Goal: Find specific page/section: Find specific page/section

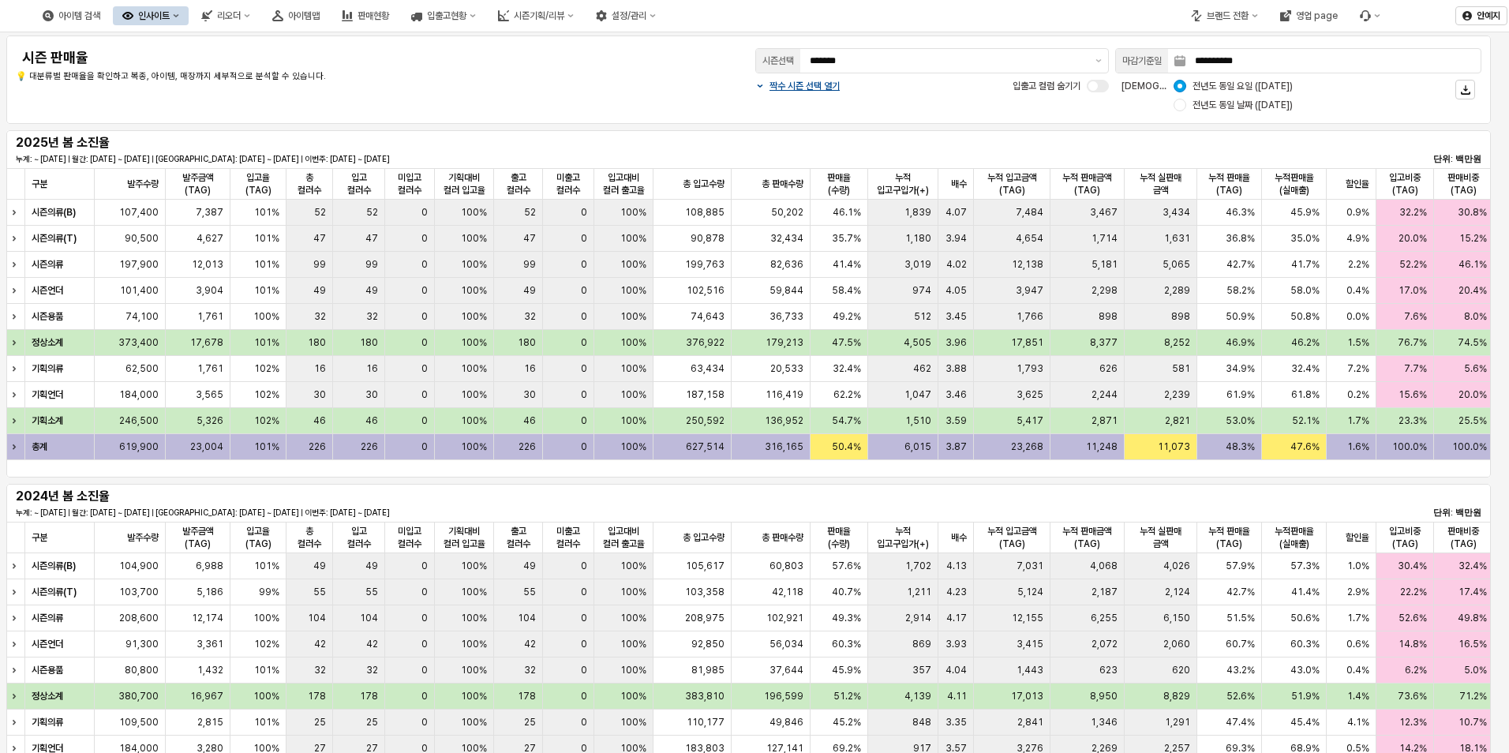
click at [320, 16] on div "아이템맵" at bounding box center [304, 15] width 32 height 11
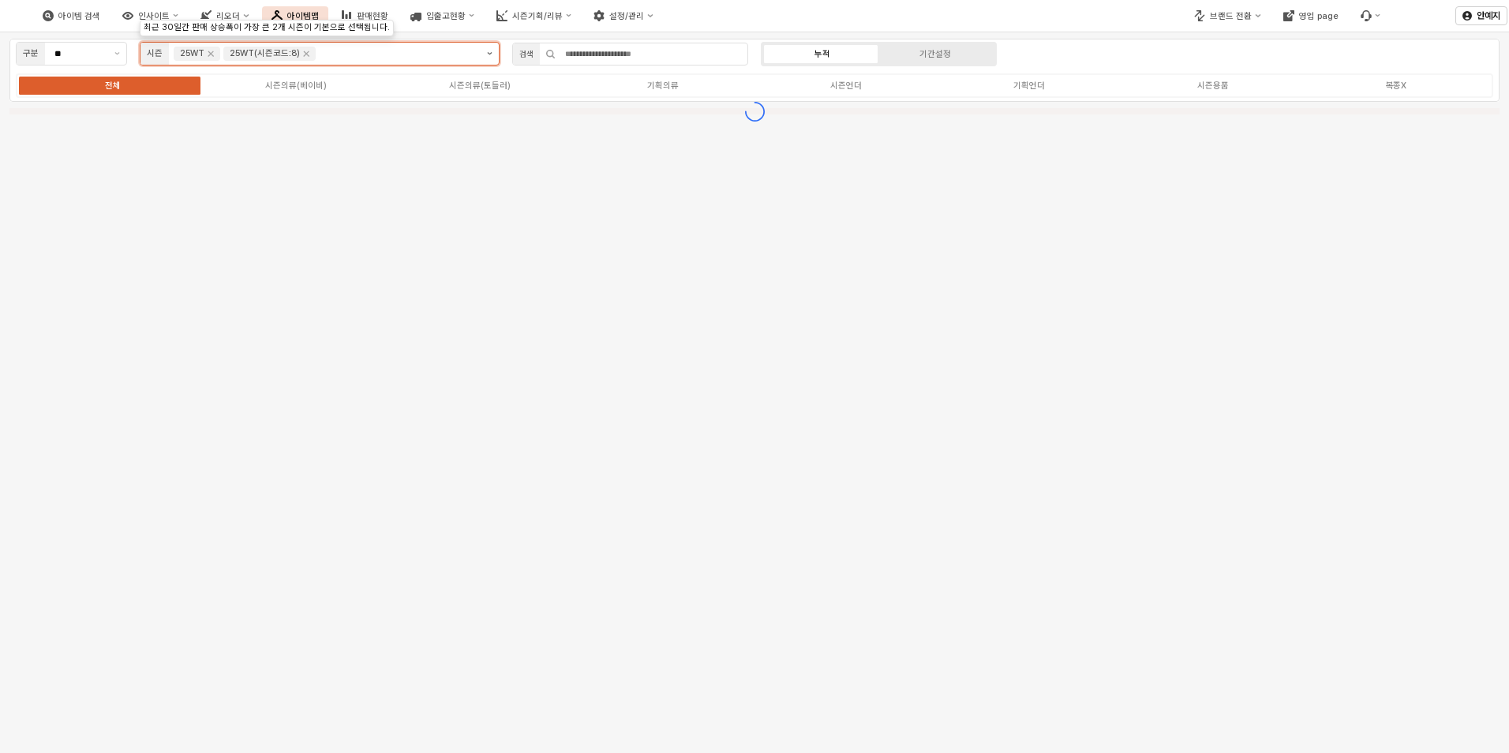
click at [490, 53] on icon "제안 사항 표시" at bounding box center [489, 53] width 5 height 3
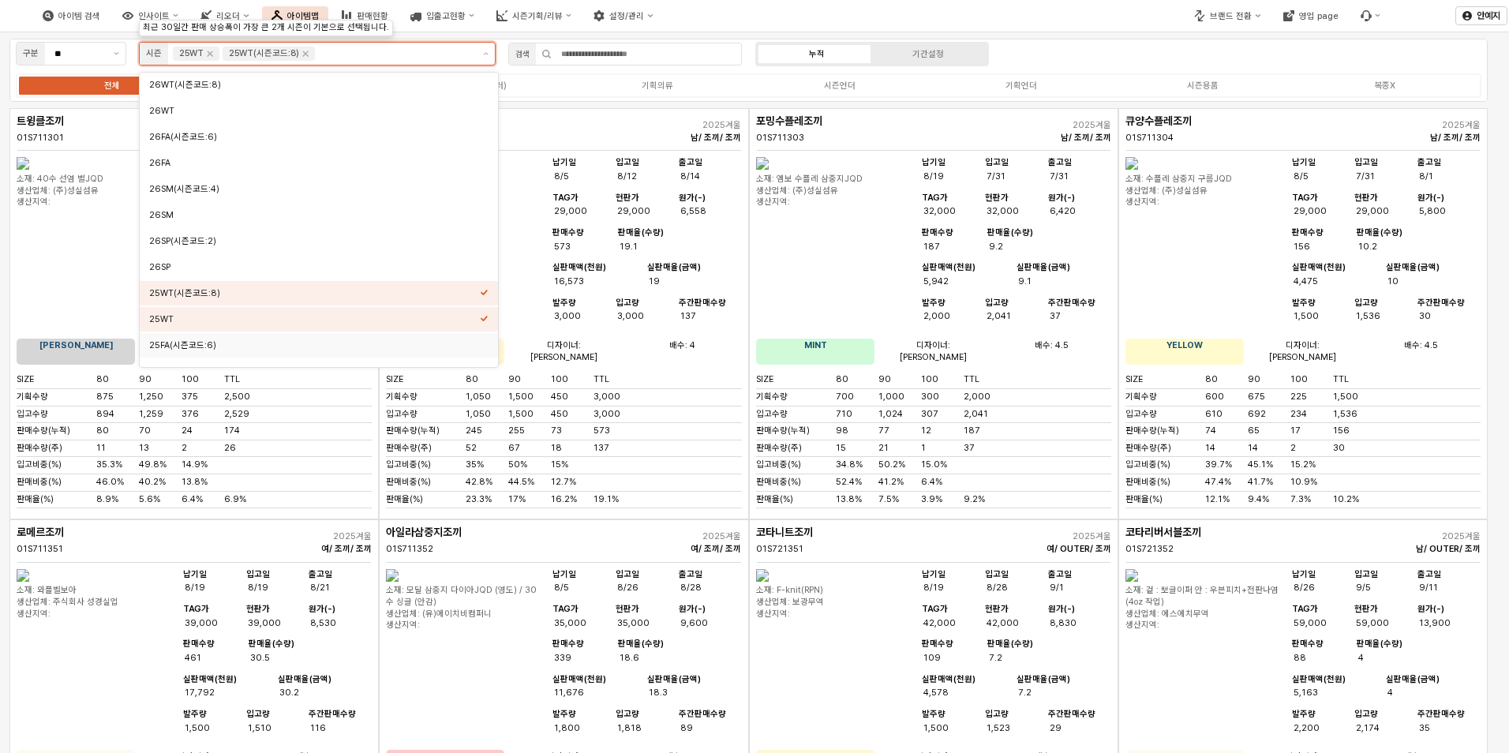
click at [275, 350] on div "25FA(시즌코드:6)" at bounding box center [314, 345] width 331 height 12
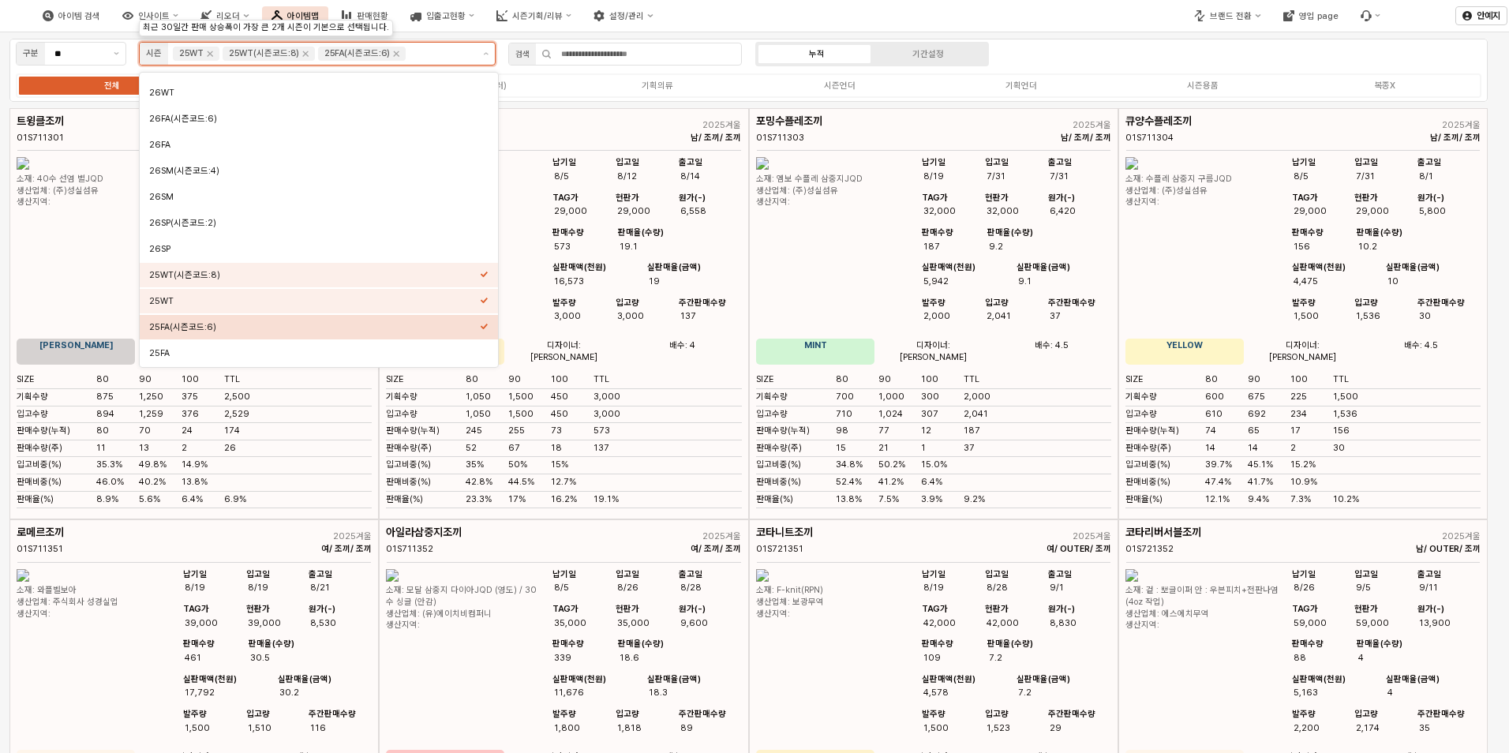
scroll to position [32, 0]
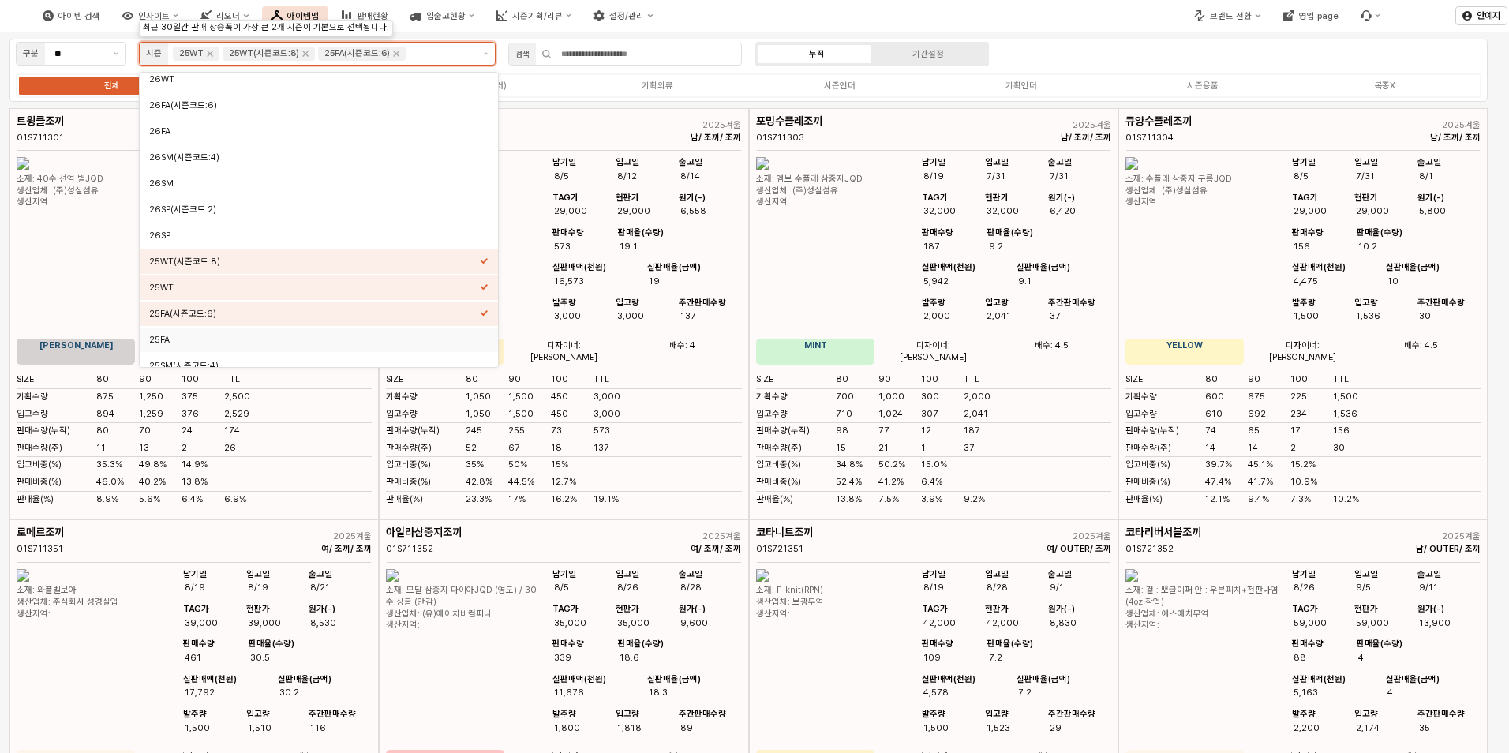
click at [462, 343] on div "25FA" at bounding box center [314, 340] width 331 height 12
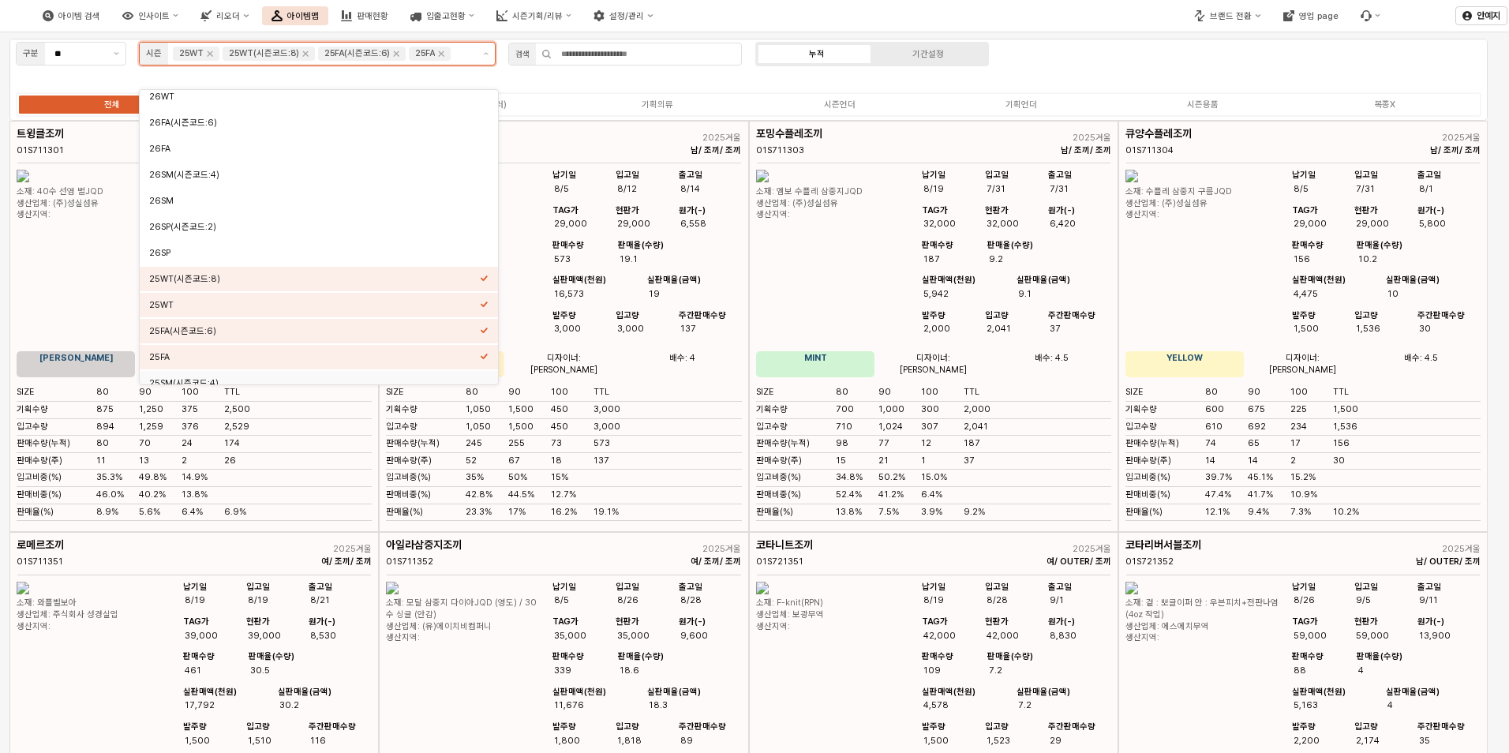
scroll to position [43, 0]
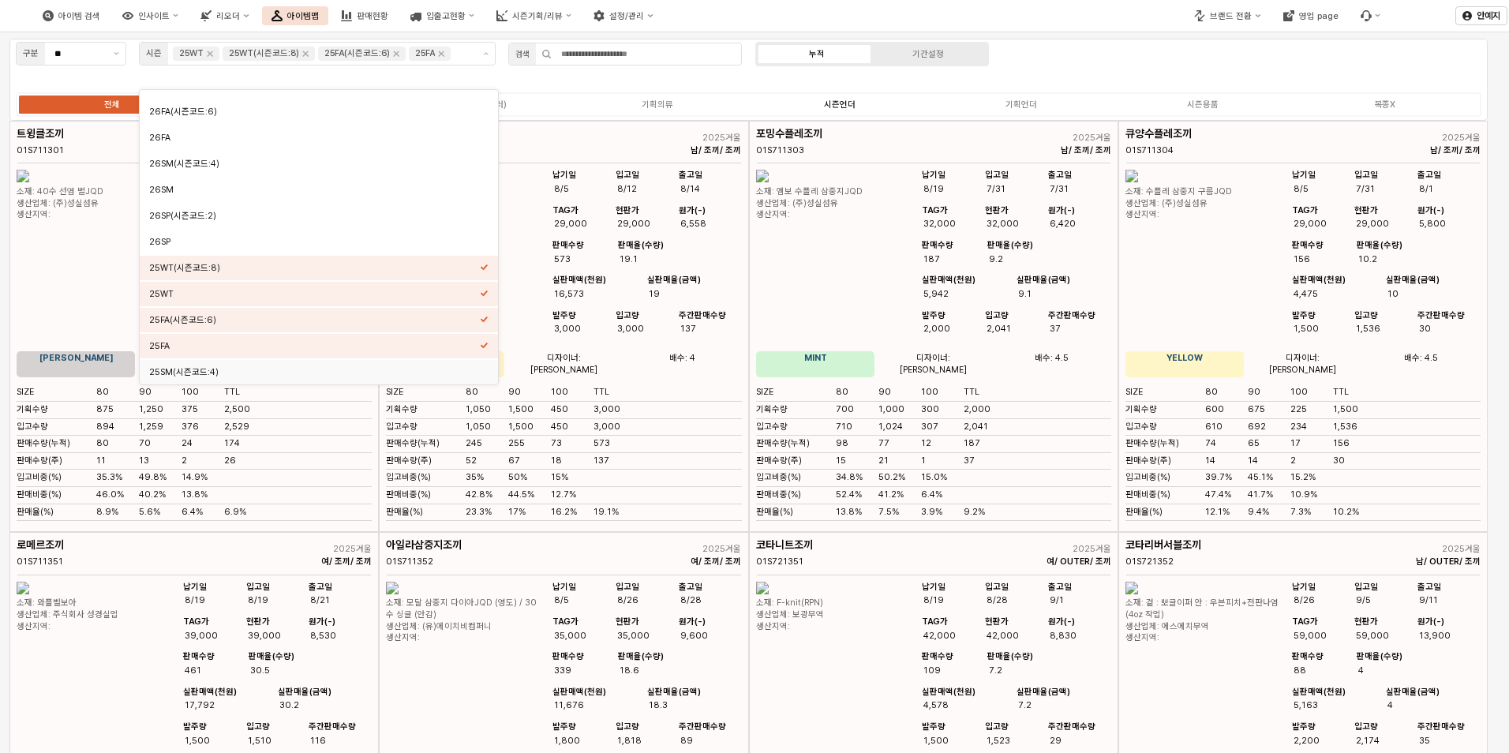
click at [1041, 67] on div "구분 ** 시즌 25WT 25WT(시즌코드:8) 25FA(시즌코드:6) 25FA 검색 누적 기간설정 전체 시즌의류(베이비) 시즌의류(토들러) …" at bounding box center [748, 80] width 1478 height 82
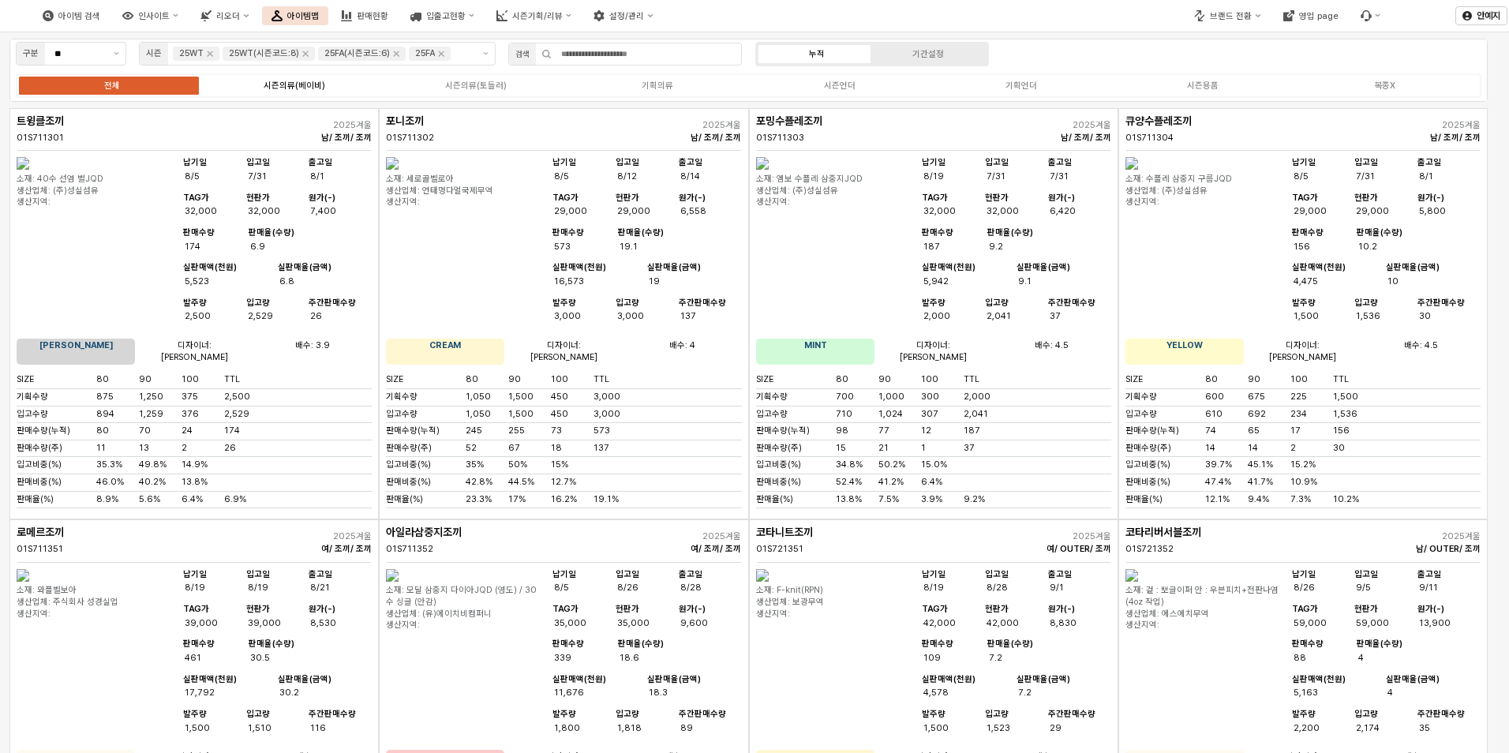
click at [309, 88] on div "시즌의류(베이비)" at bounding box center [295, 85] width 62 height 10
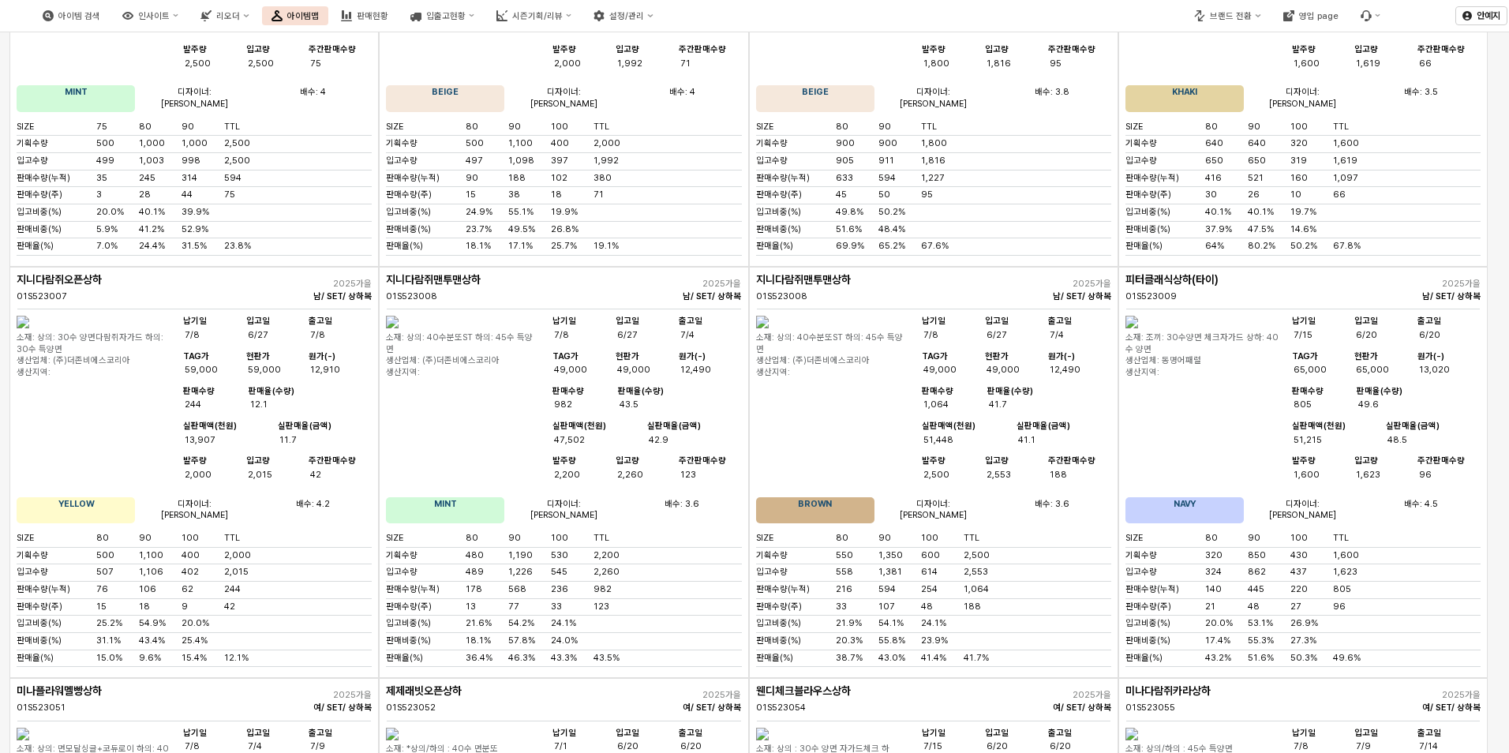
scroll to position [0, 0]
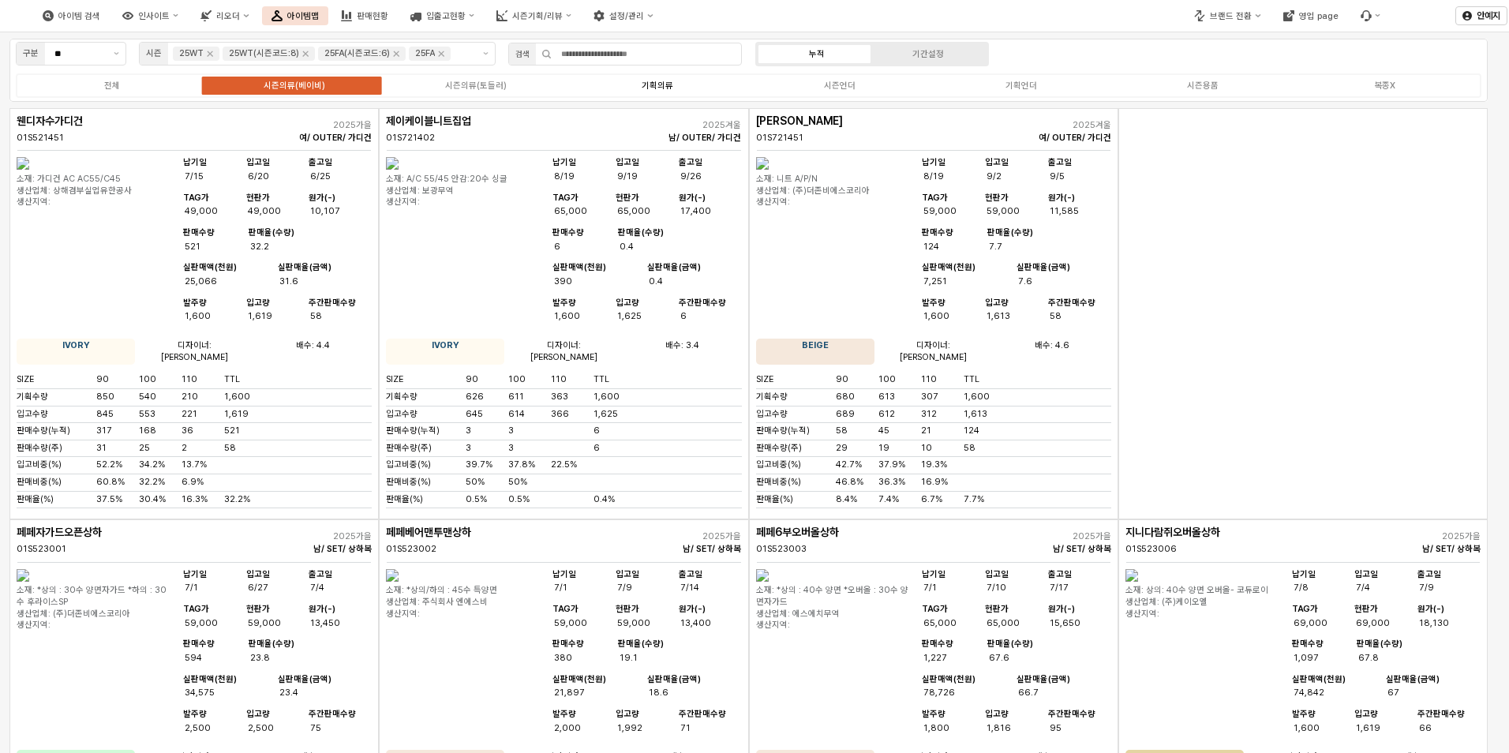
click at [673, 84] on label "기획의류" at bounding box center [658, 85] width 182 height 13
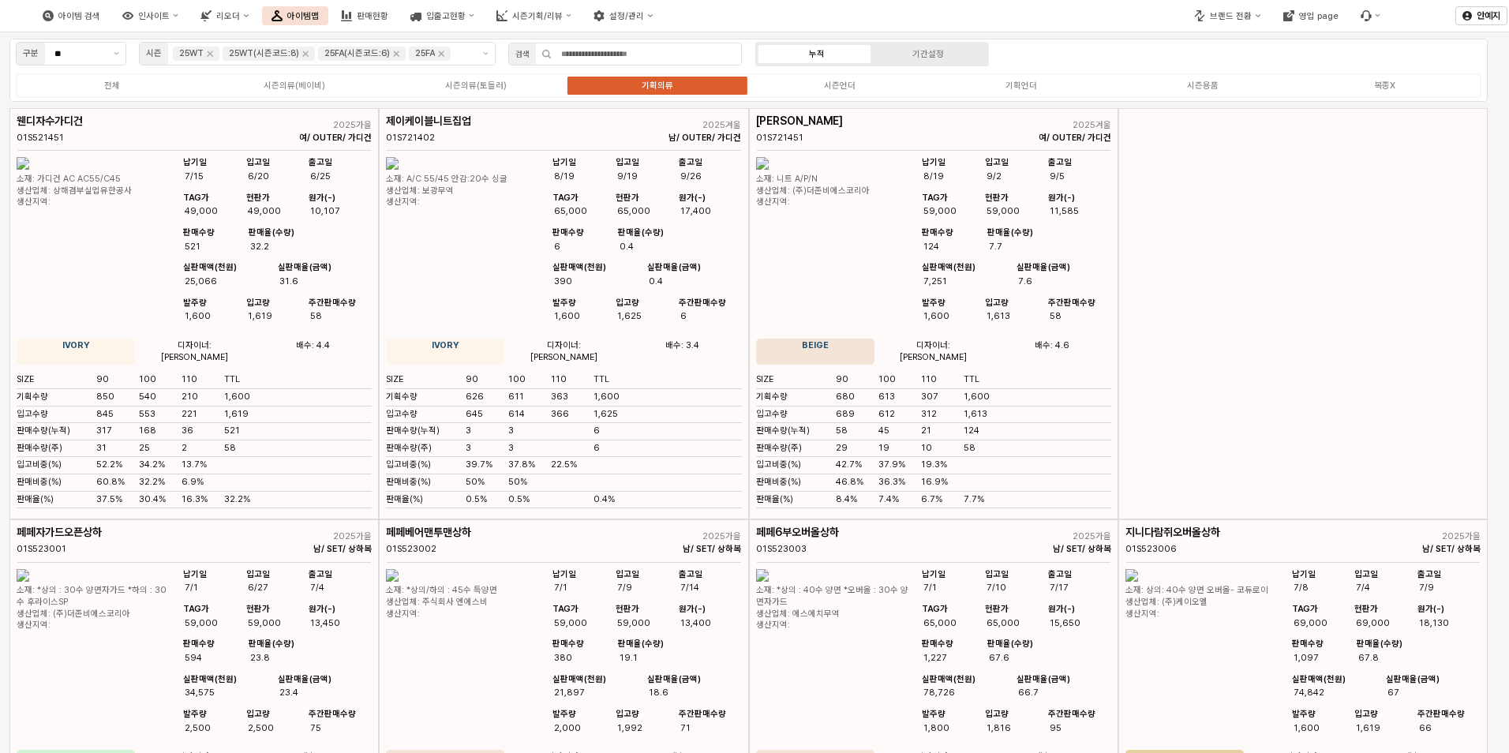
click at [637, 83] on label "기획의류" at bounding box center [658, 85] width 182 height 13
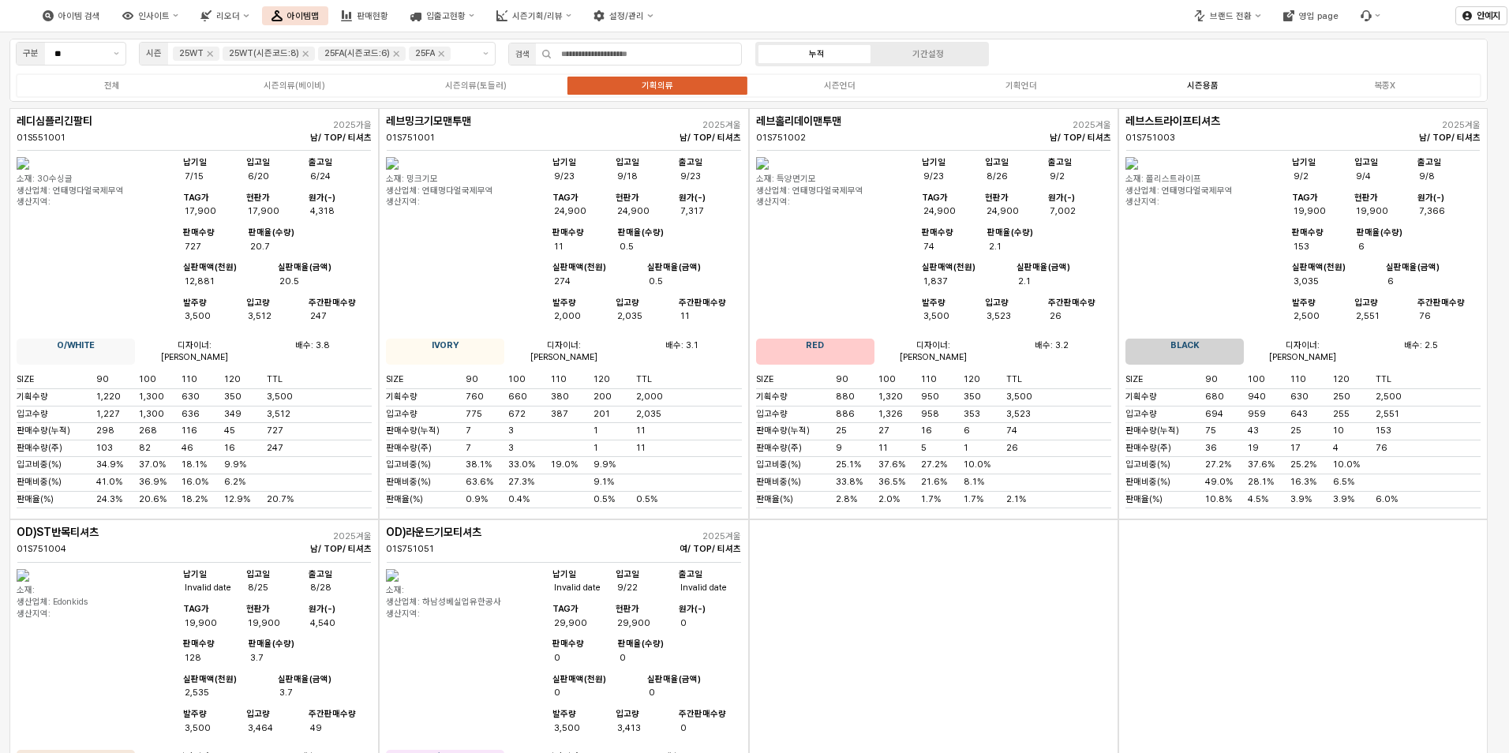
click at [1206, 84] on div "시즌용품" at bounding box center [1203, 85] width 32 height 10
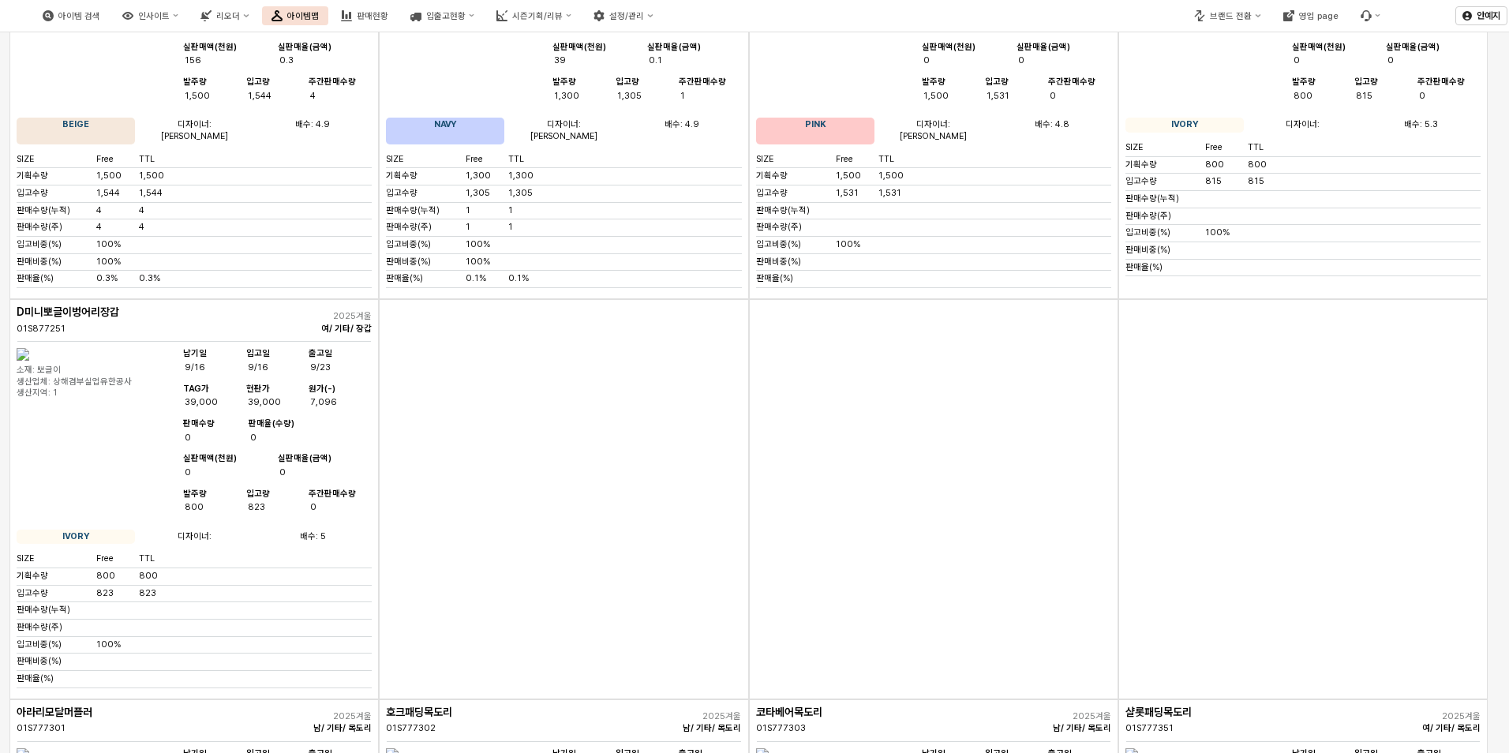
scroll to position [10083, 0]
